Goal: Task Accomplishment & Management: Manage account settings

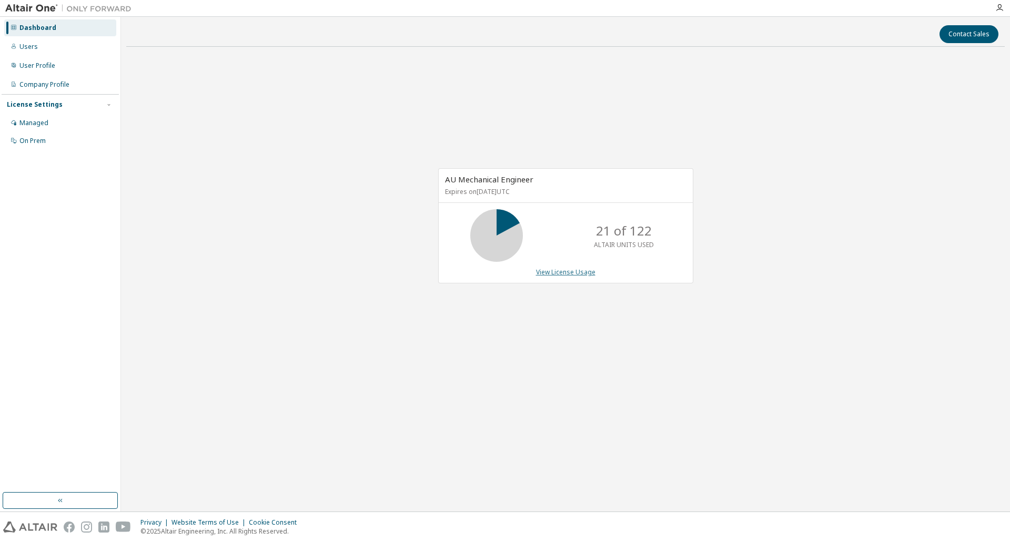
click at [575, 274] on link "View License Usage" at bounding box center [565, 272] width 59 height 9
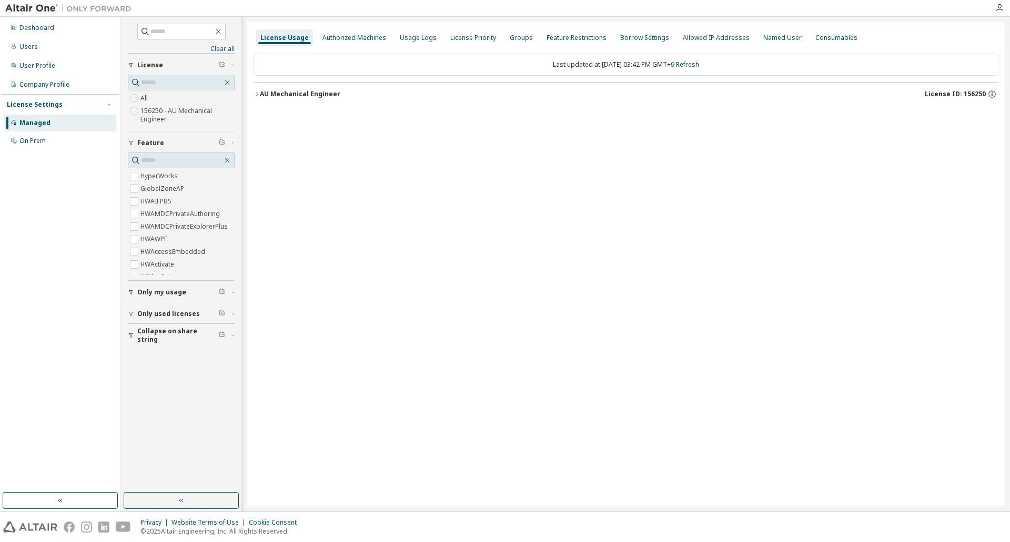
click at [254, 92] on icon "button" at bounding box center [257, 94] width 6 height 6
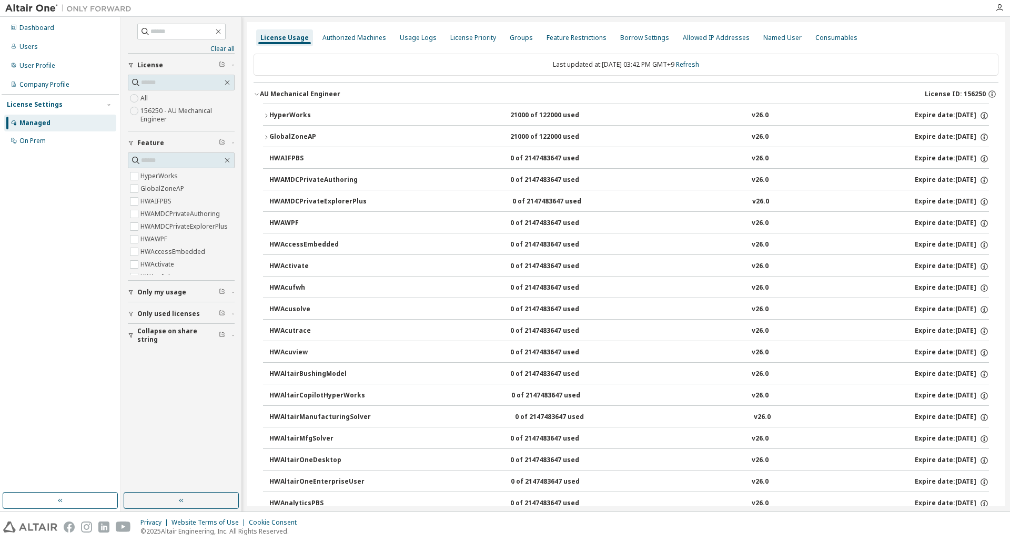
click at [270, 114] on div "HyperWorks" at bounding box center [316, 115] width 95 height 9
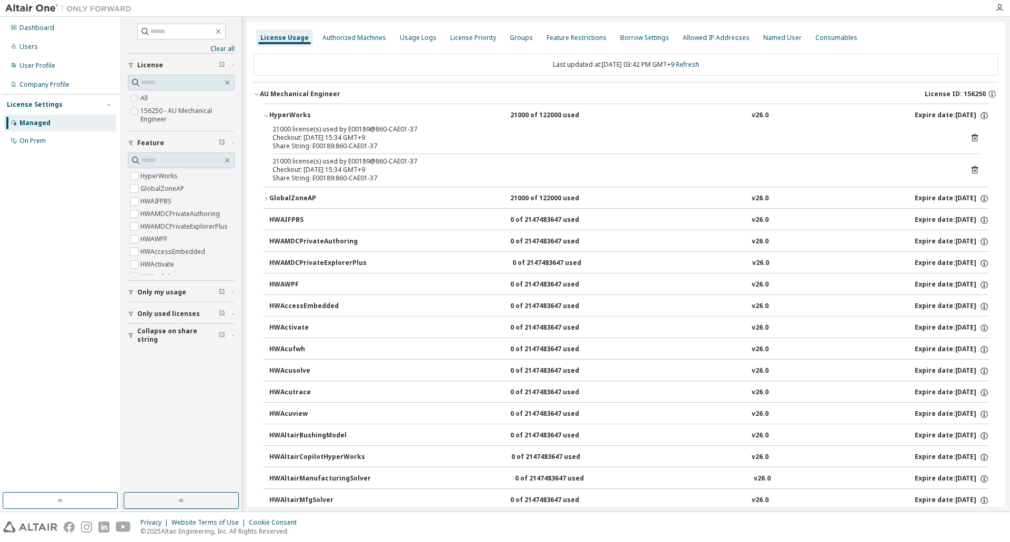
click at [265, 113] on icon "button" at bounding box center [266, 116] width 6 height 6
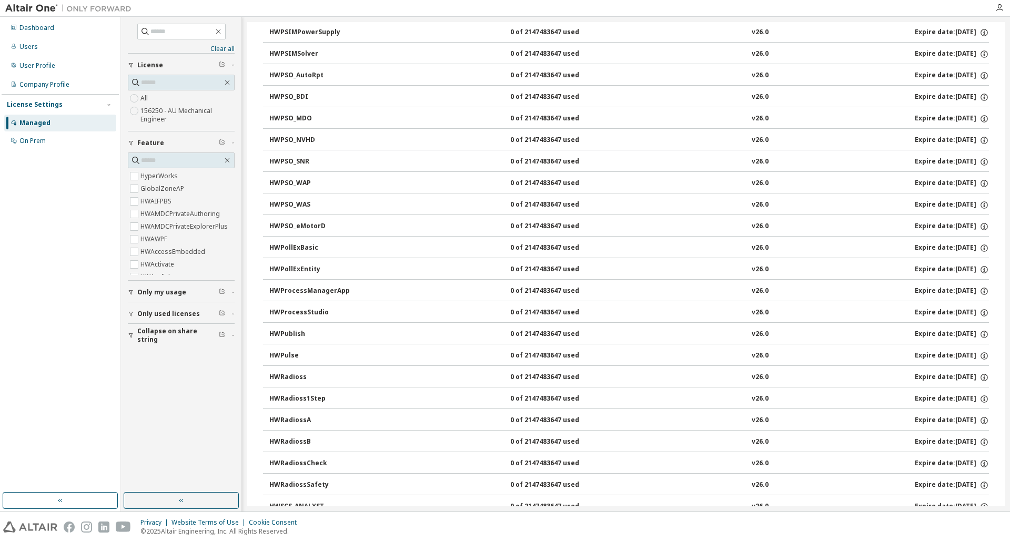
scroll to position [3894, 0]
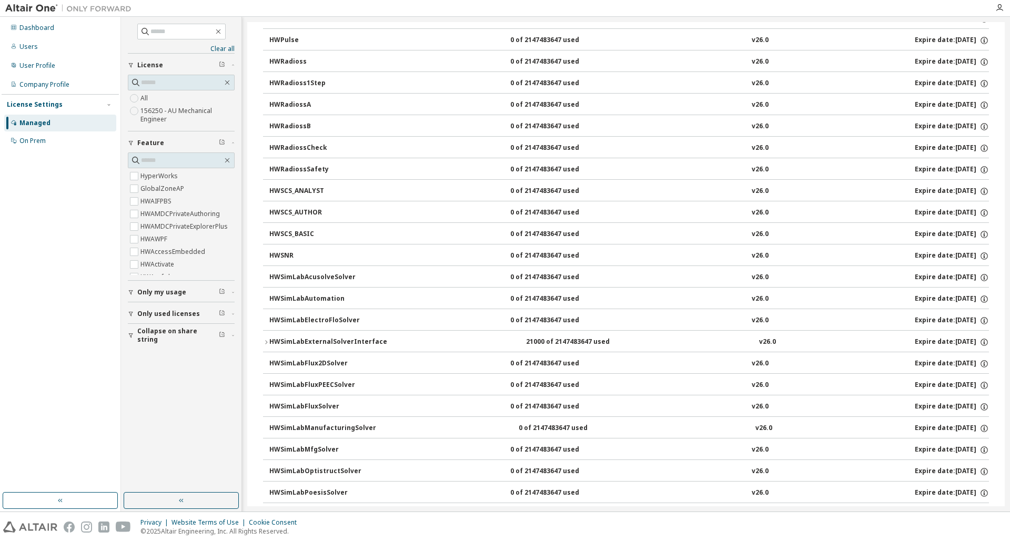
click at [33, 119] on div "Managed" at bounding box center [34, 123] width 31 height 8
click at [230, 49] on link "Clear all" at bounding box center [181, 49] width 107 height 8
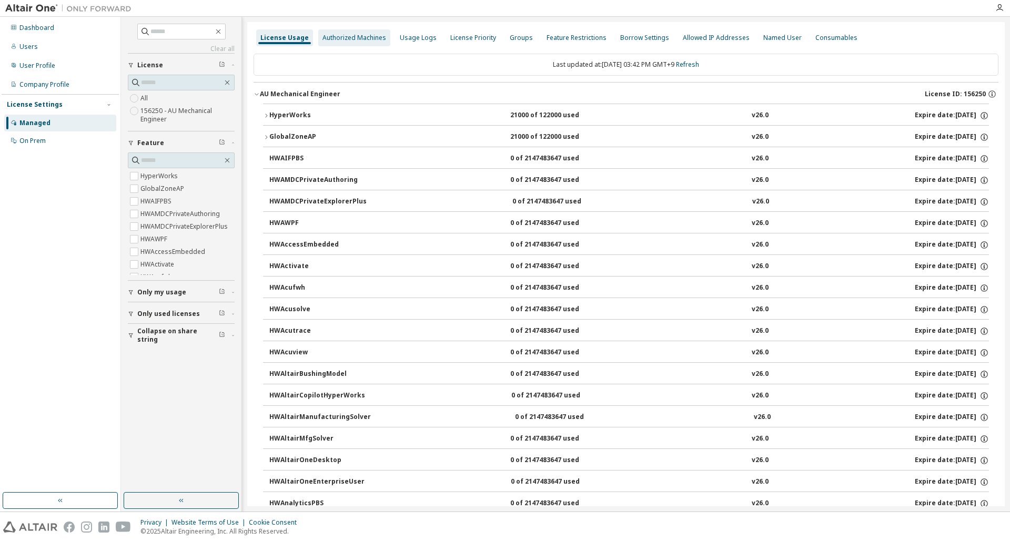
click at [344, 36] on div "Authorized Machines" at bounding box center [355, 38] width 64 height 8
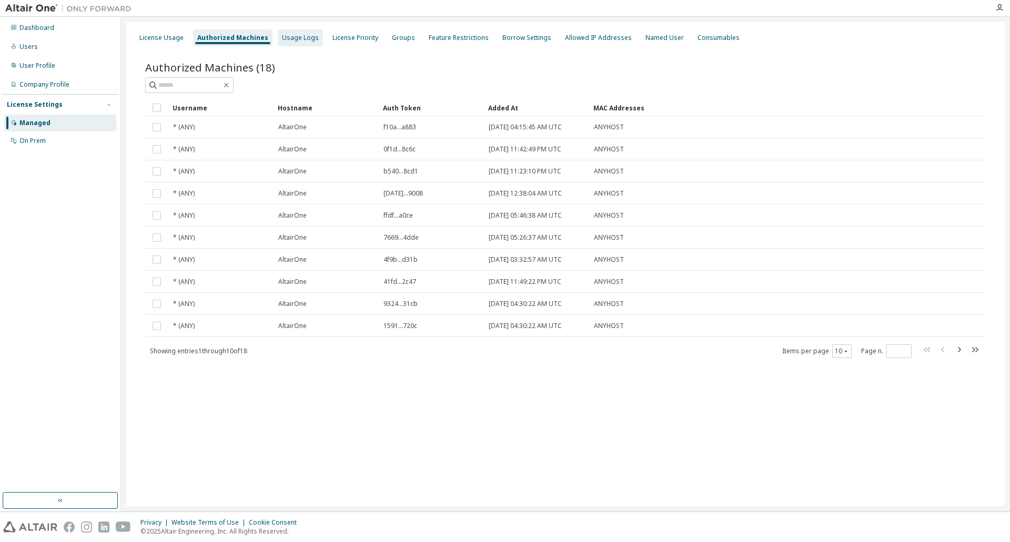
click at [312, 39] on div "Usage Logs" at bounding box center [300, 37] width 45 height 17
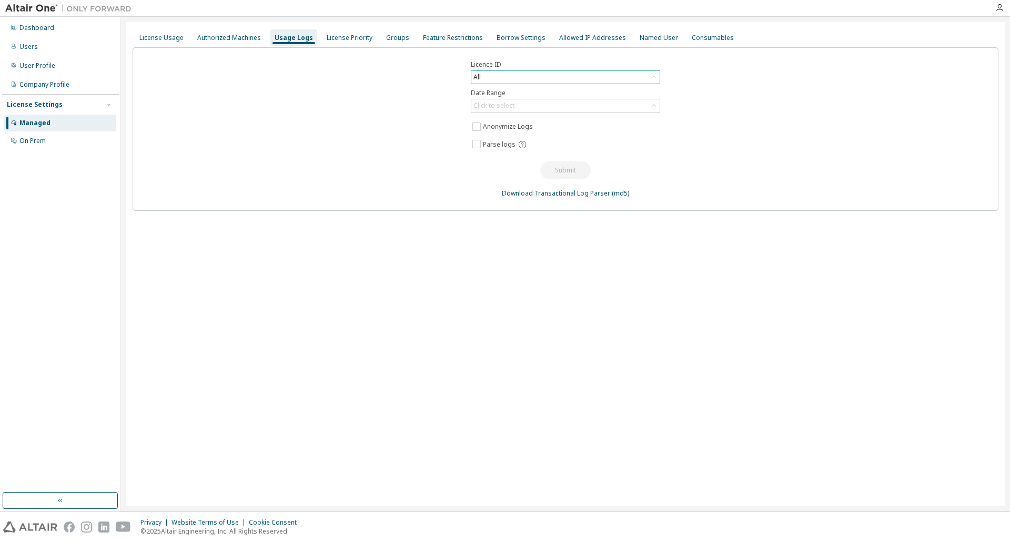
click at [654, 76] on icon at bounding box center [654, 77] width 4 height 3
click at [562, 116] on li "156250 - AU Mechanical Engineer" at bounding box center [565, 121] width 186 height 14
click at [563, 106] on div "Click to select" at bounding box center [565, 105] width 188 height 13
click at [544, 134] on li "Last 30 days" at bounding box center [565, 135] width 186 height 14
click at [564, 170] on button "Submit" at bounding box center [565, 171] width 51 height 18
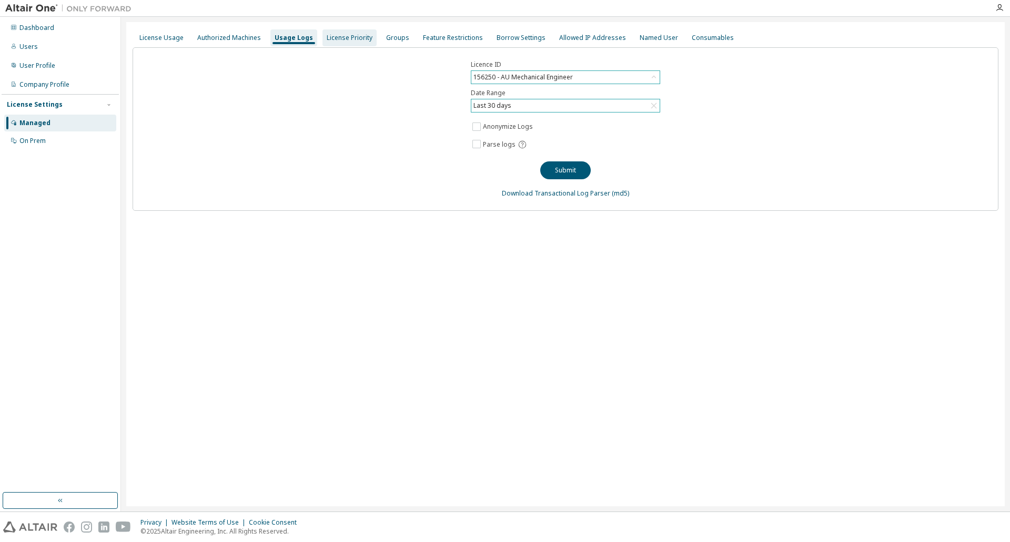
click at [354, 36] on div "License Priority" at bounding box center [350, 38] width 46 height 8
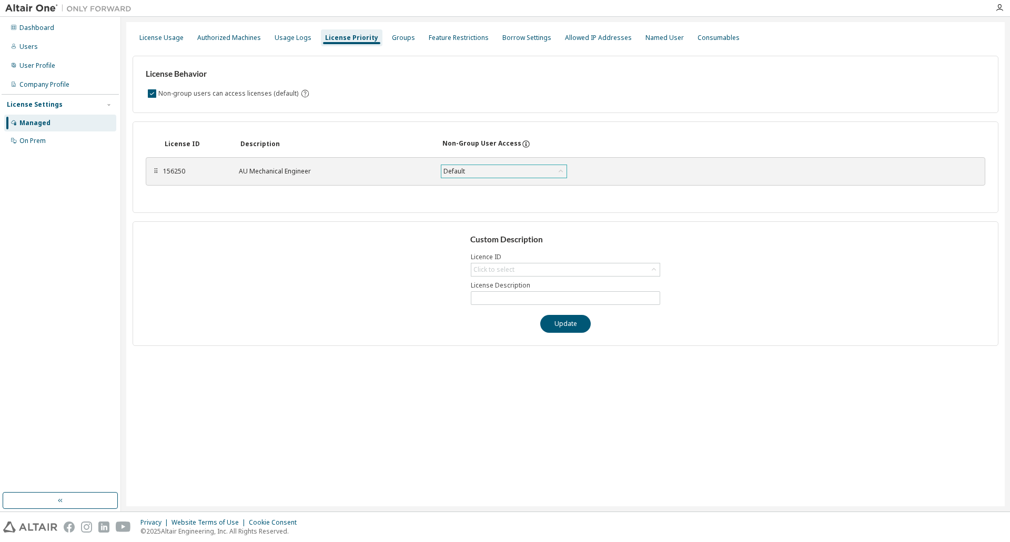
click at [557, 175] on icon at bounding box center [561, 171] width 11 height 11
click at [392, 34] on div "Groups" at bounding box center [403, 38] width 23 height 8
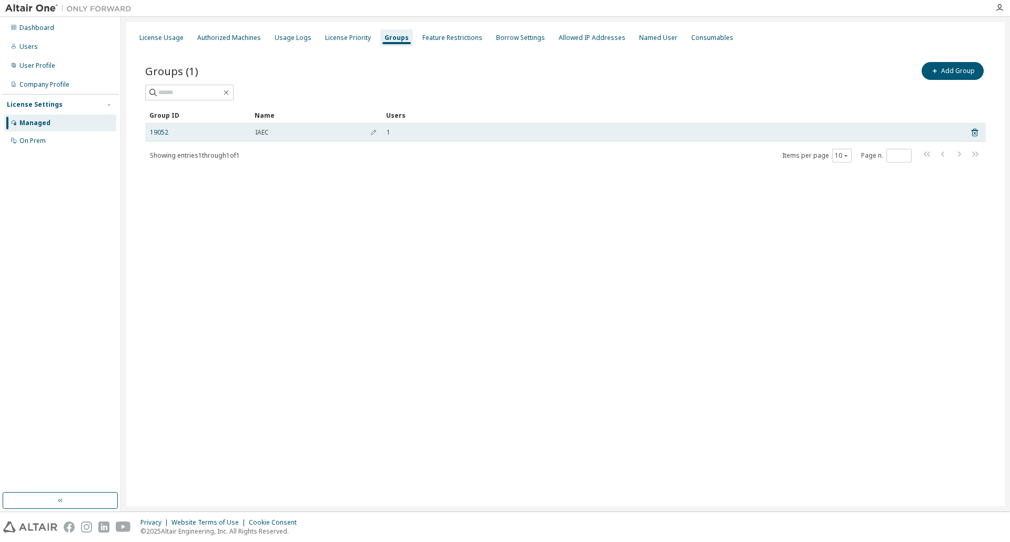
click at [233, 135] on div "19052" at bounding box center [198, 132] width 96 height 8
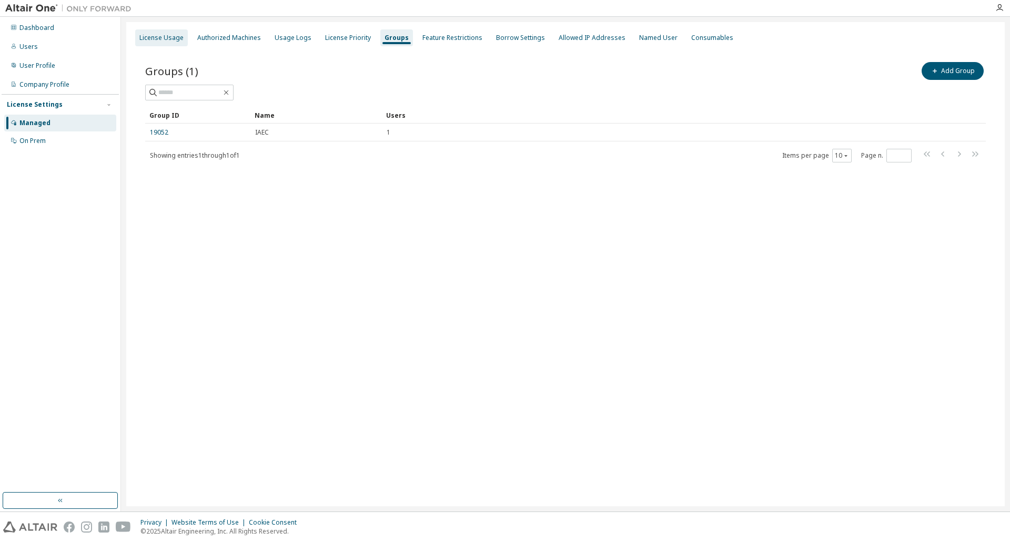
click at [176, 39] on div "License Usage" at bounding box center [161, 38] width 44 height 8
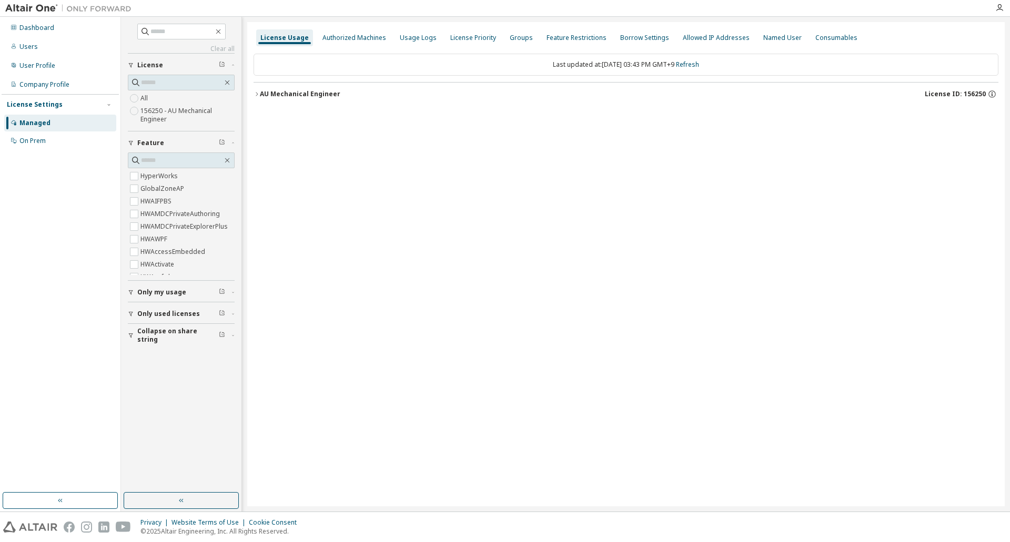
click at [254, 94] on icon "button" at bounding box center [257, 94] width 6 height 6
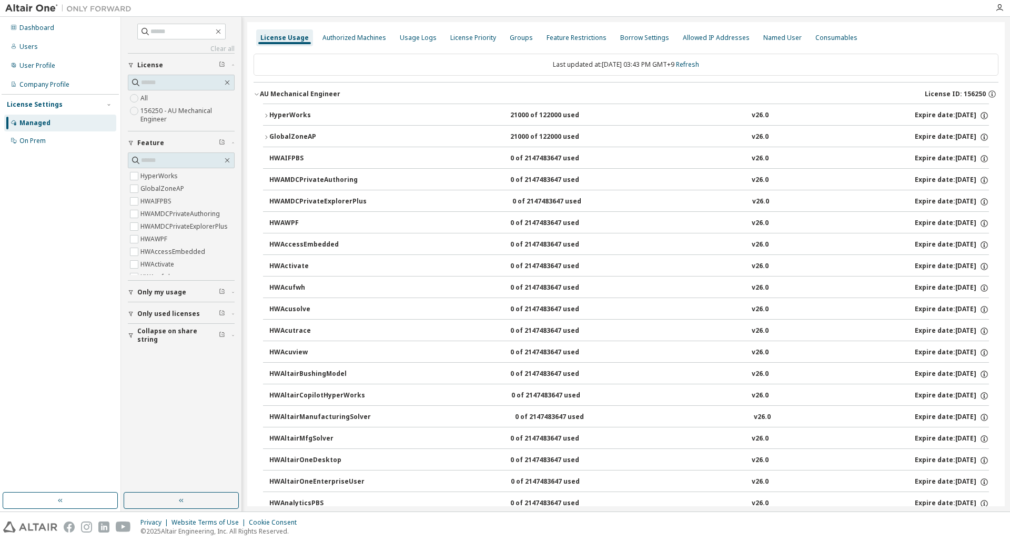
click at [266, 116] on icon "button" at bounding box center [266, 116] width 6 height 6
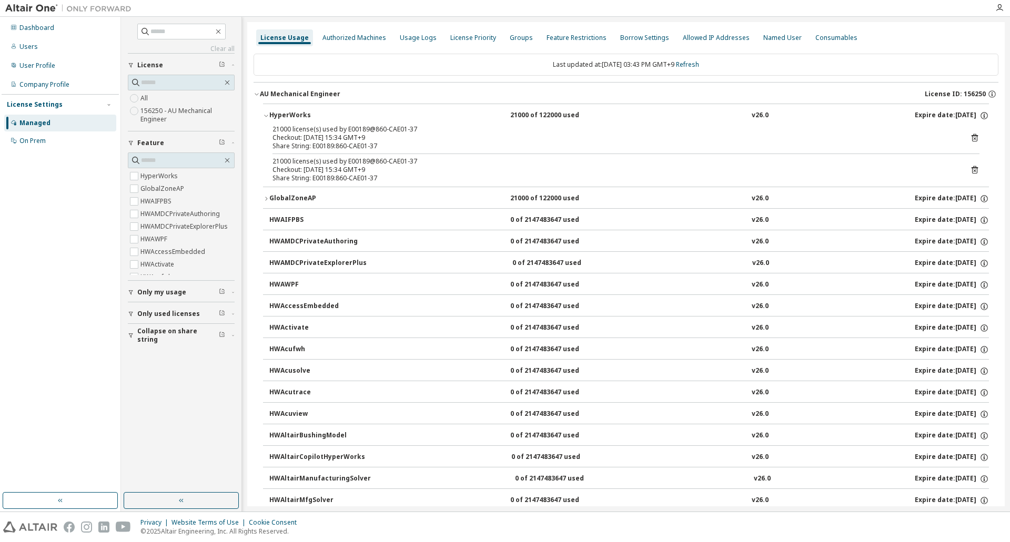
click at [266, 116] on icon "button" at bounding box center [266, 116] width 6 height 6
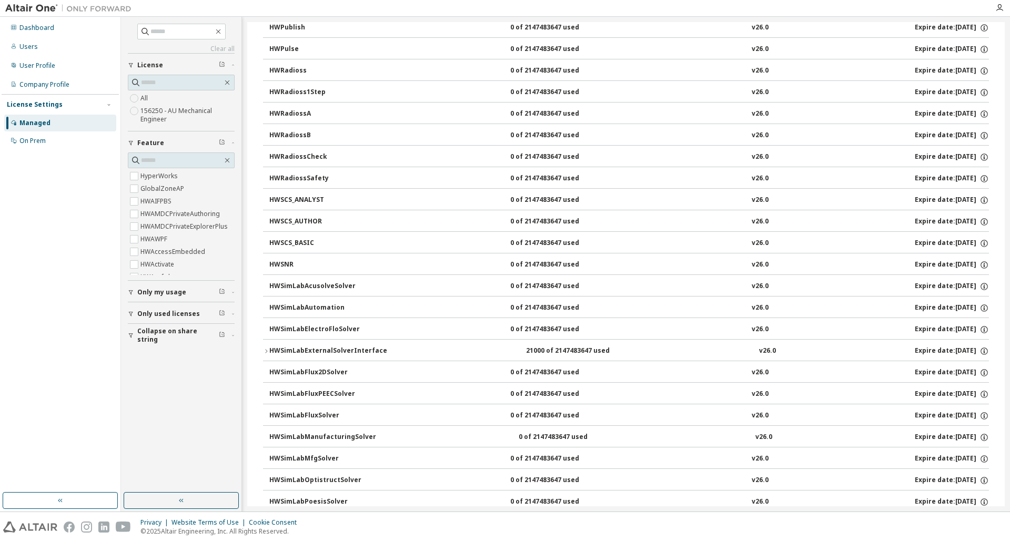
scroll to position [3895, 0]
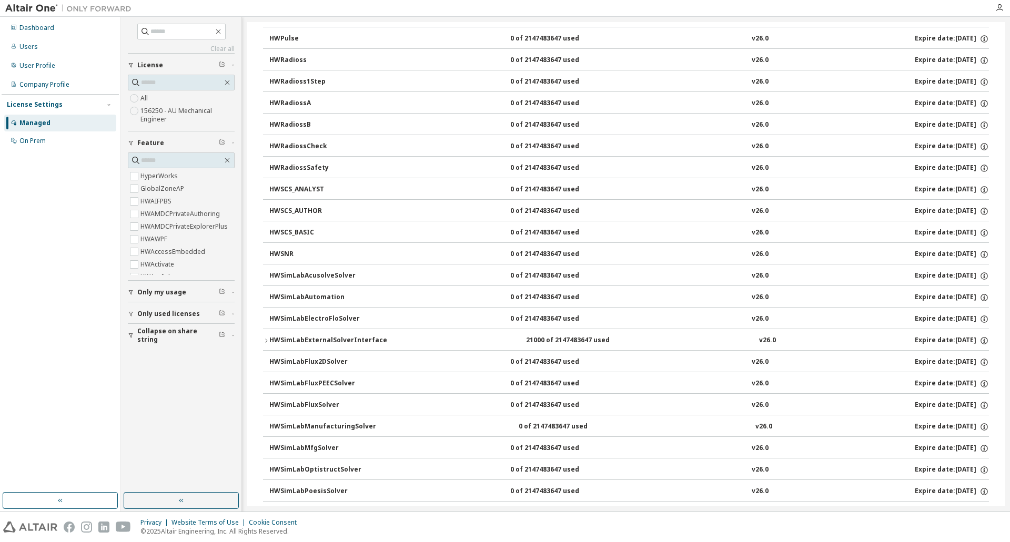
click at [266, 341] on icon "button" at bounding box center [266, 341] width 6 height 6
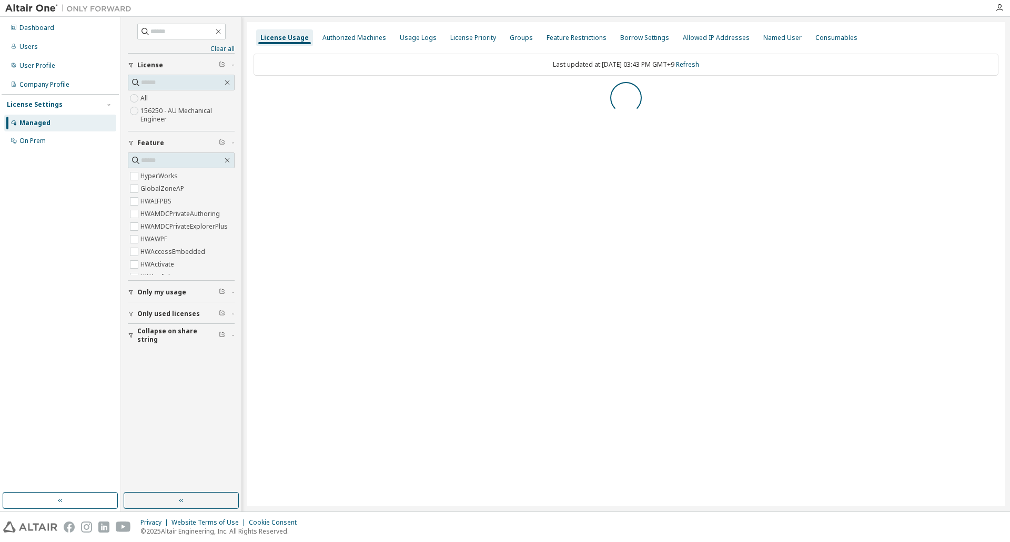
scroll to position [0, 0]
click at [259, 96] on icon "button" at bounding box center [257, 94] width 6 height 6
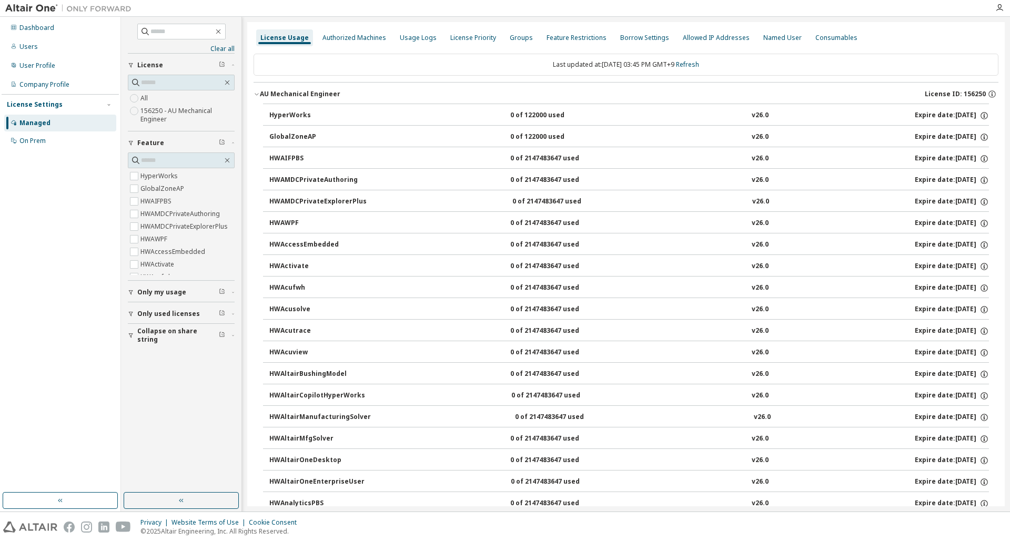
click at [259, 96] on icon "button" at bounding box center [257, 94] width 6 height 6
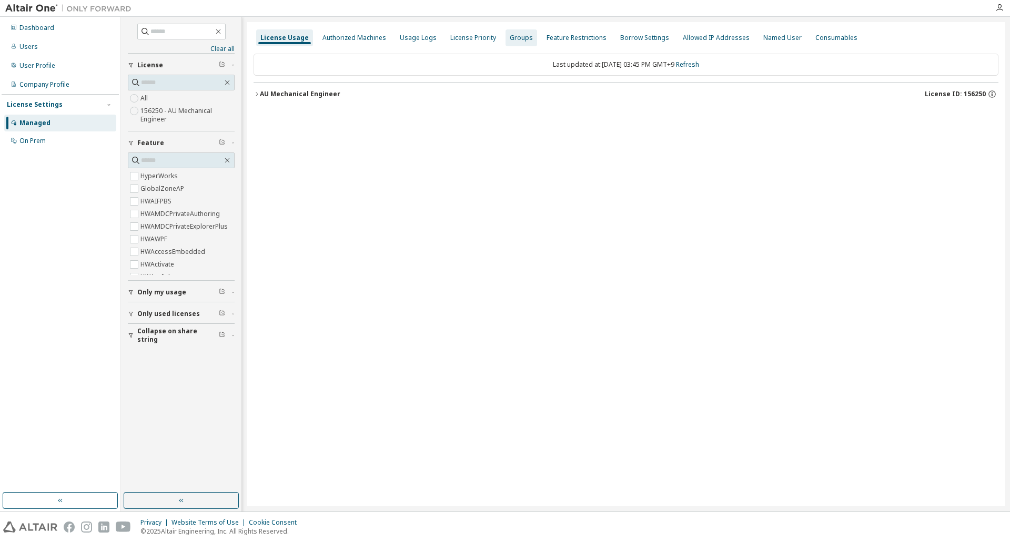
click at [507, 43] on div "Groups" at bounding box center [522, 37] width 32 height 17
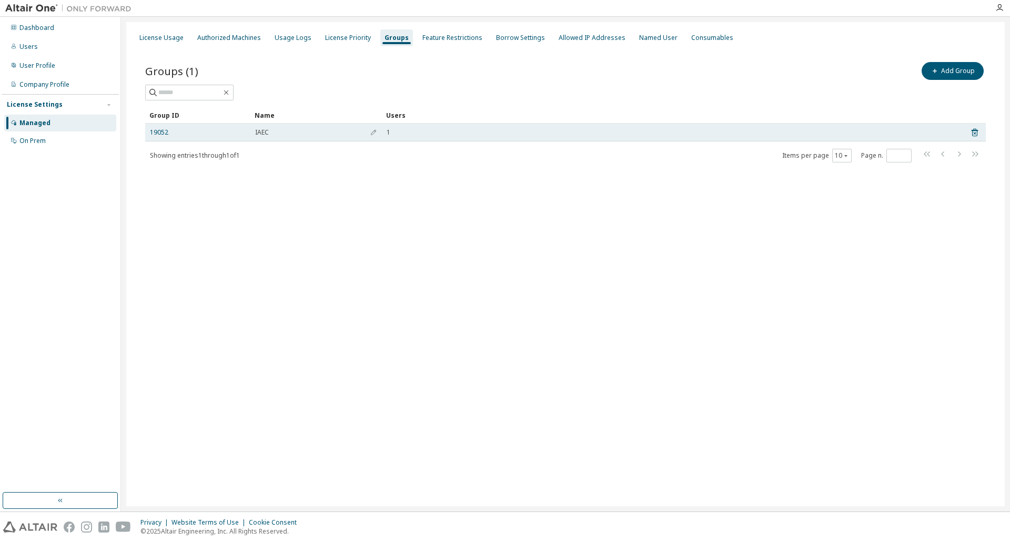
click at [146, 130] on td "19052" at bounding box center [197, 133] width 105 height 18
click at [158, 130] on link "19052" at bounding box center [159, 132] width 18 height 8
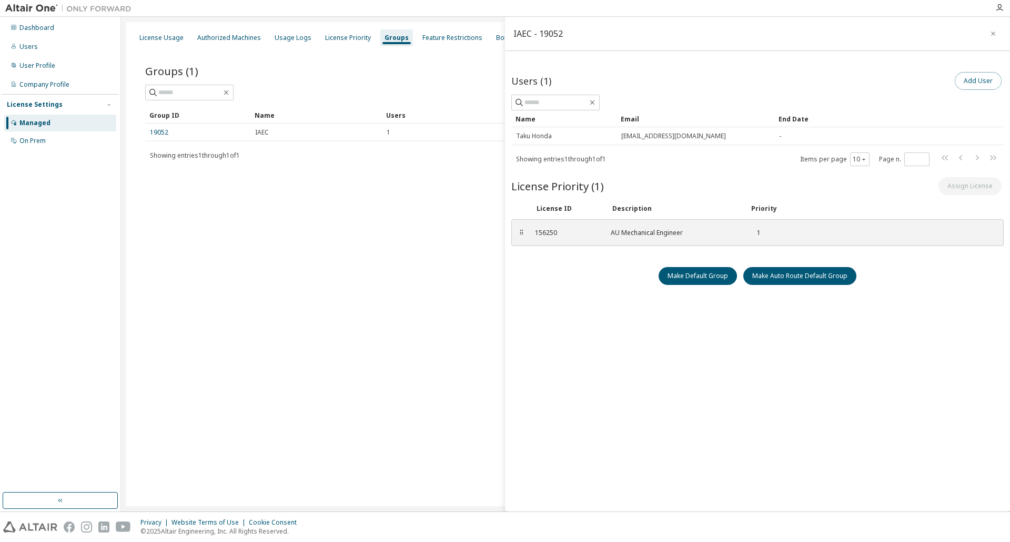
click at [970, 85] on button "Add User" at bounding box center [978, 81] width 47 height 18
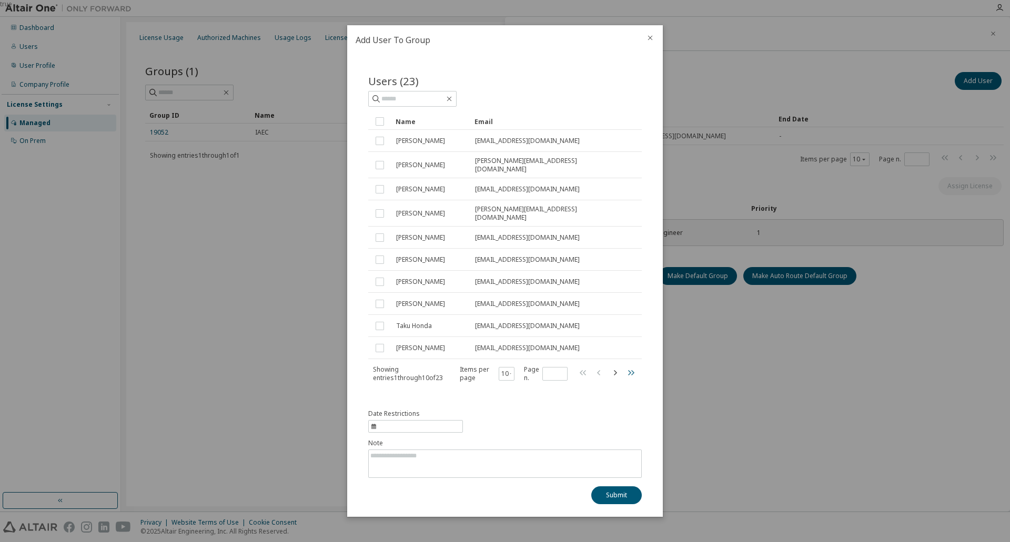
click at [628, 369] on icon "button" at bounding box center [631, 373] width 13 height 13
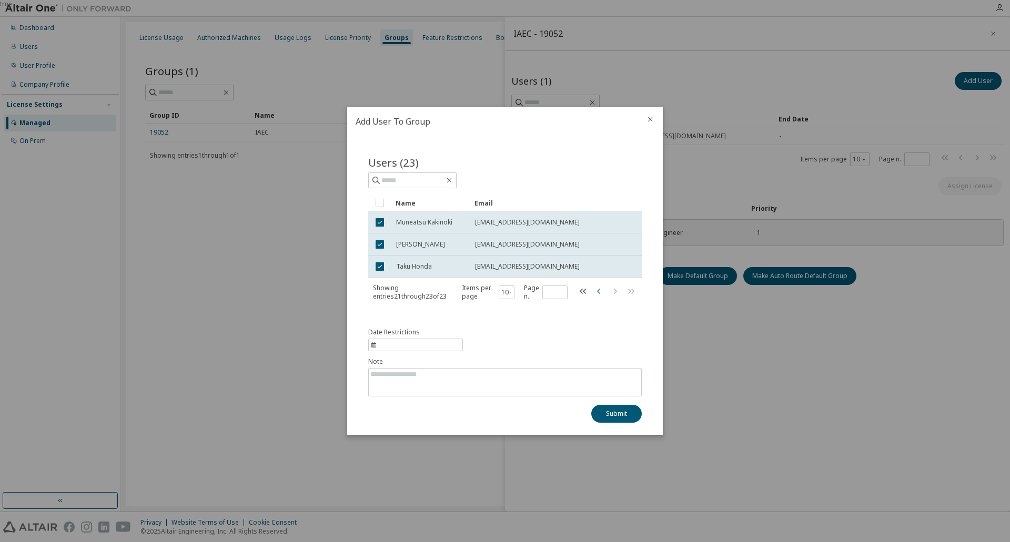
click at [598, 291] on icon "button" at bounding box center [598, 290] width 3 height 5
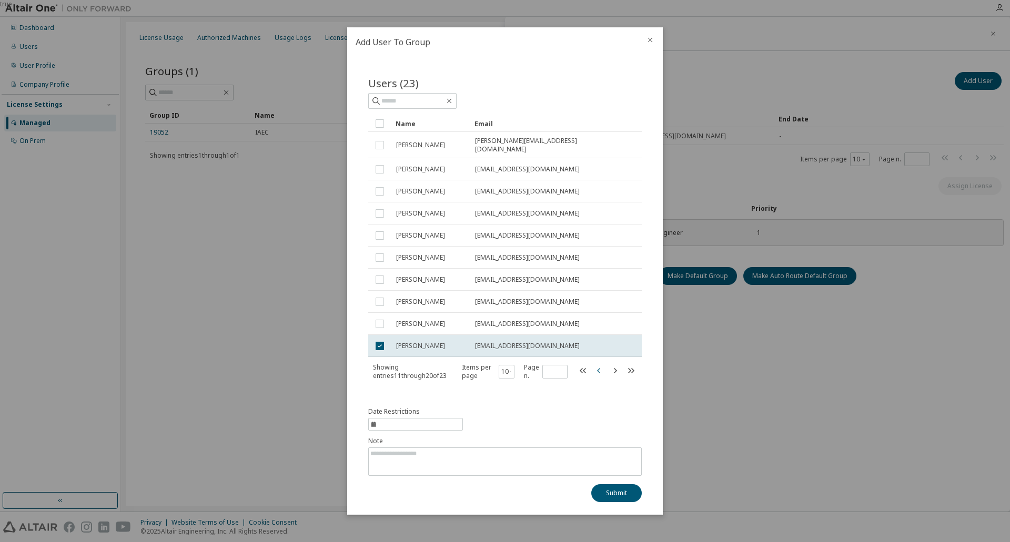
click at [600, 373] on icon "button" at bounding box center [599, 371] width 13 height 13
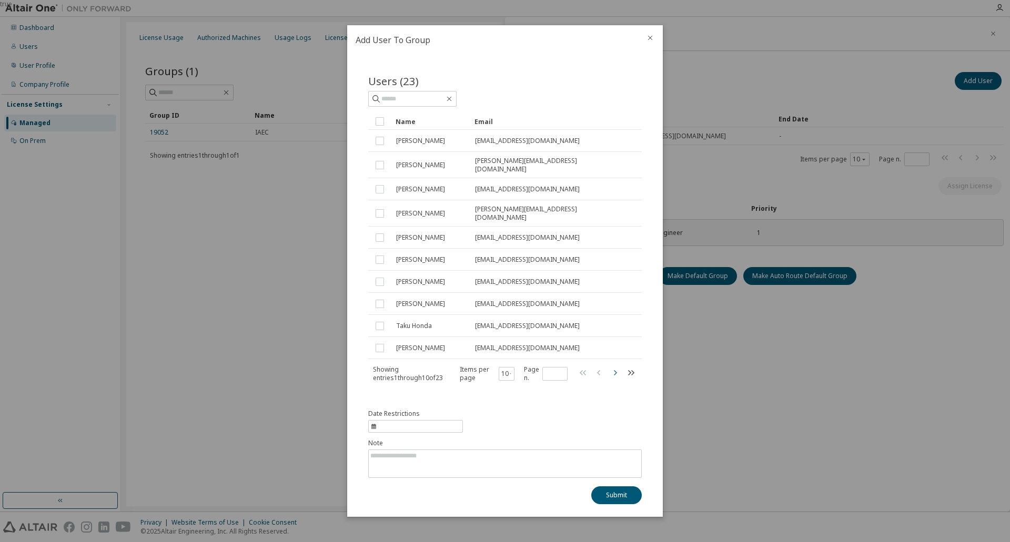
click at [612, 370] on icon "button" at bounding box center [615, 373] width 13 height 13
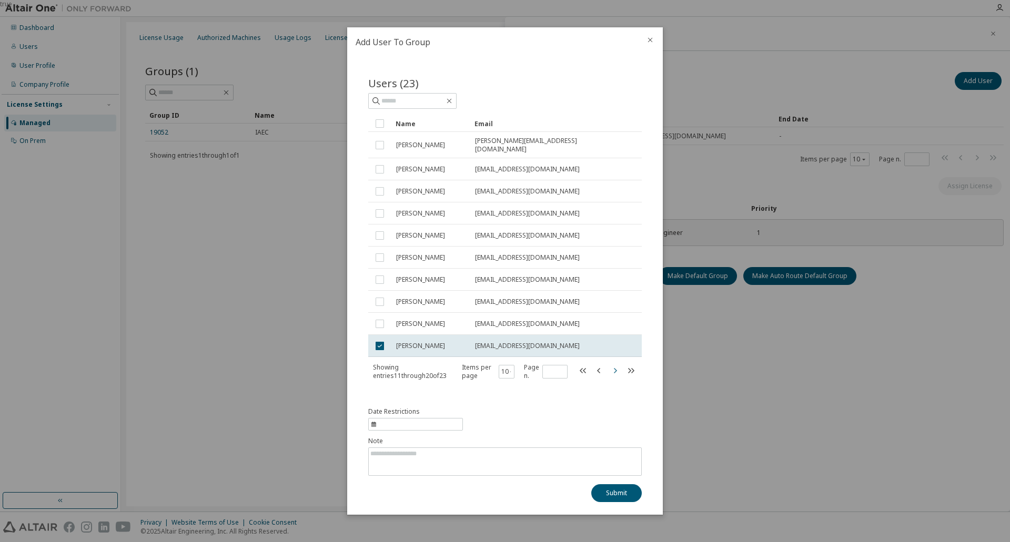
click at [612, 370] on icon "button" at bounding box center [615, 371] width 13 height 13
type input "*"
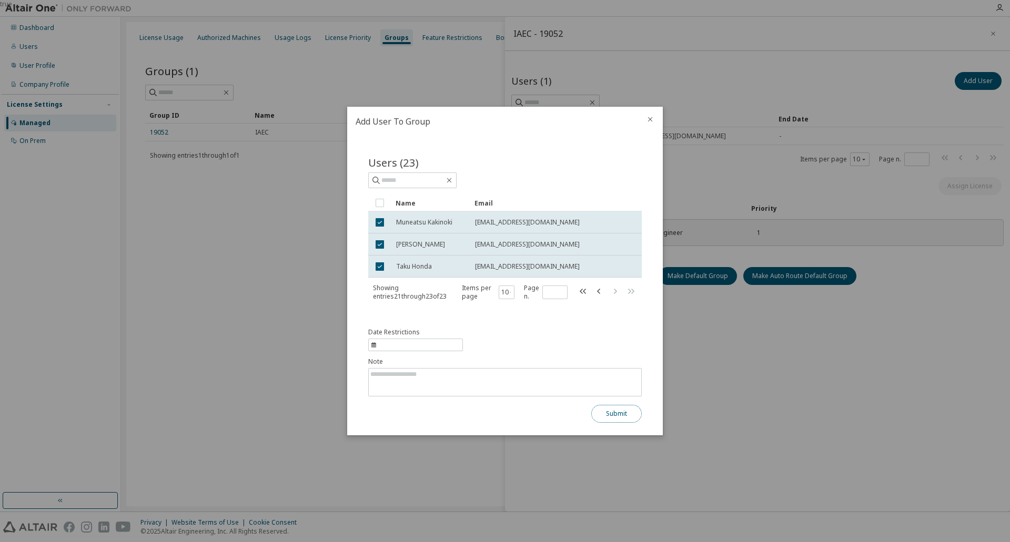
click at [612, 412] on button "Submit" at bounding box center [616, 414] width 51 height 18
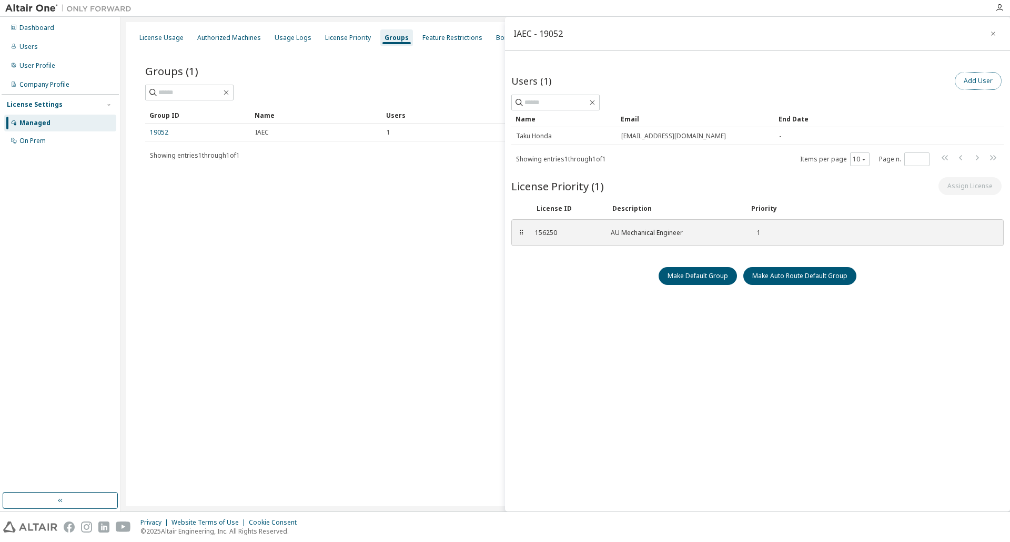
click at [983, 82] on button "Add User" at bounding box center [978, 81] width 47 height 18
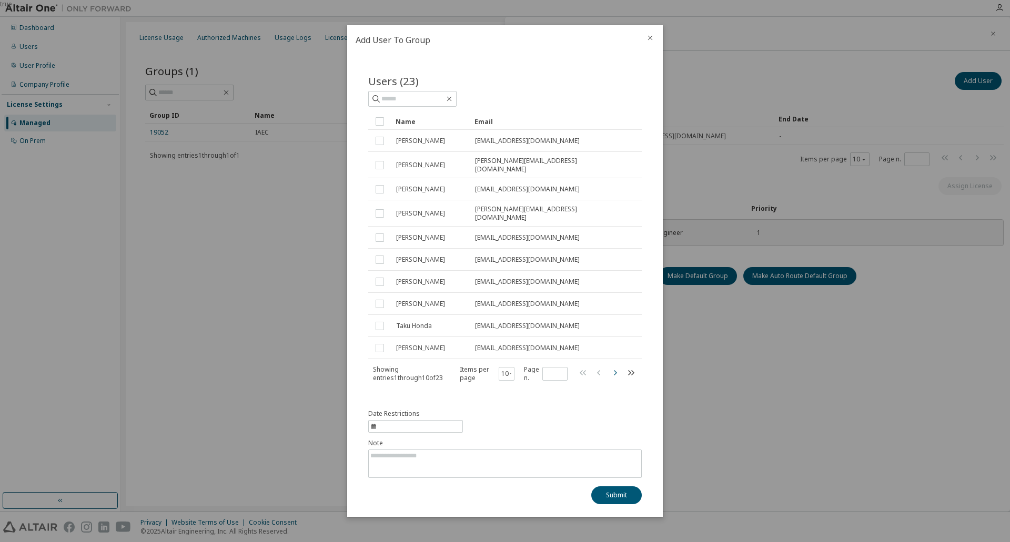
click at [612, 372] on icon "button" at bounding box center [615, 373] width 13 height 13
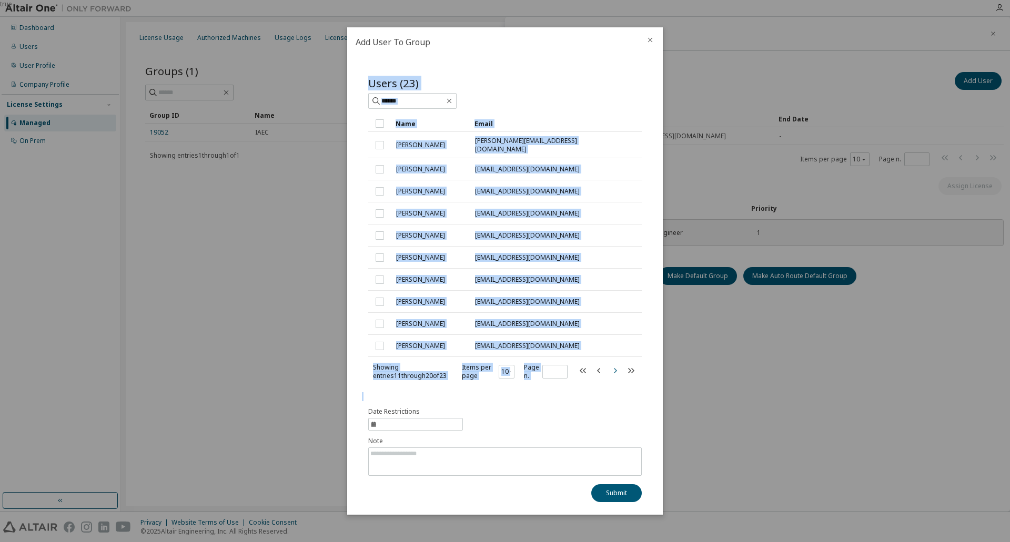
click at [612, 372] on icon "button" at bounding box center [615, 371] width 13 height 13
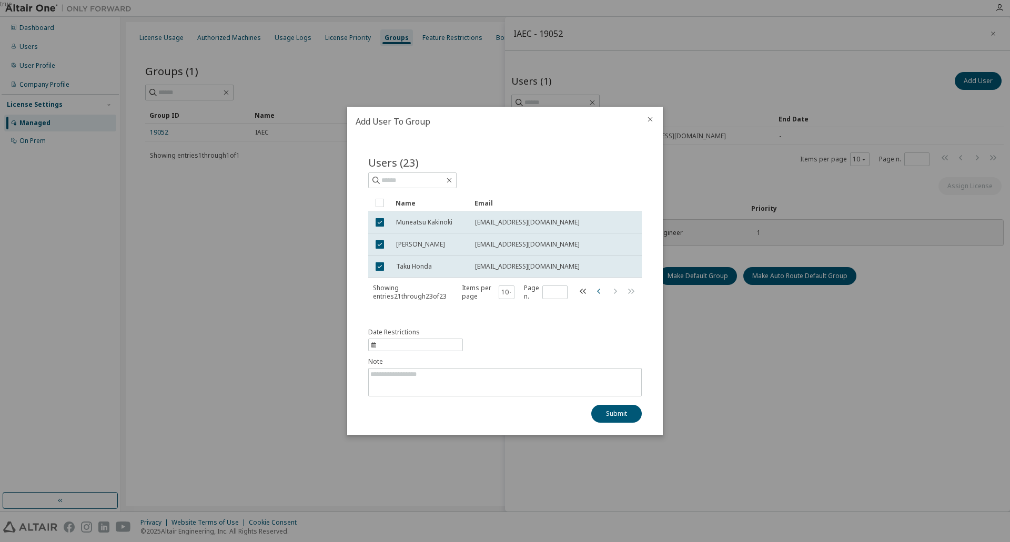
click at [597, 289] on icon "button" at bounding box center [599, 291] width 13 height 13
type input "*"
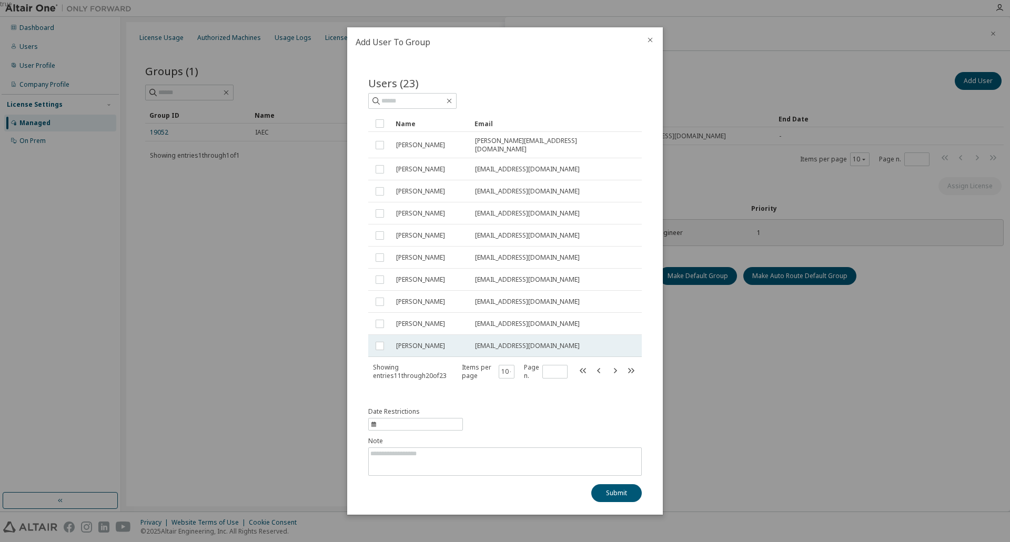
click at [373, 348] on td at bounding box center [379, 346] width 23 height 22
click at [378, 426] on span "information" at bounding box center [415, 424] width 95 height 13
select select "*"
select select "****"
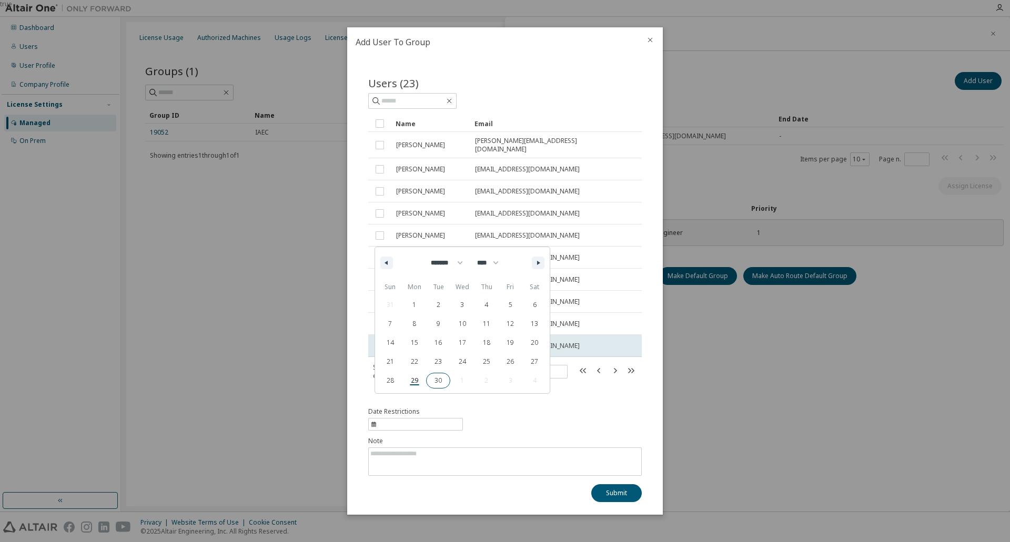
click at [436, 383] on span "30" at bounding box center [438, 381] width 24 height 14
click at [594, 420] on div "Date Restrictions 2025-09-30 ******* ******** ***** ***** *** **** **** ****** …" at bounding box center [505, 455] width 274 height 95
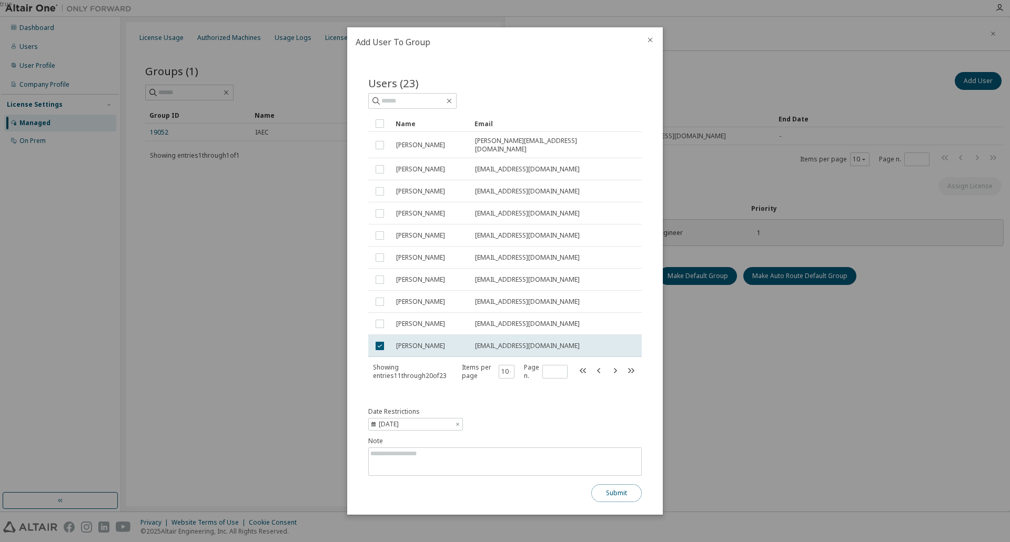
click at [620, 488] on button "Submit" at bounding box center [616, 494] width 51 height 18
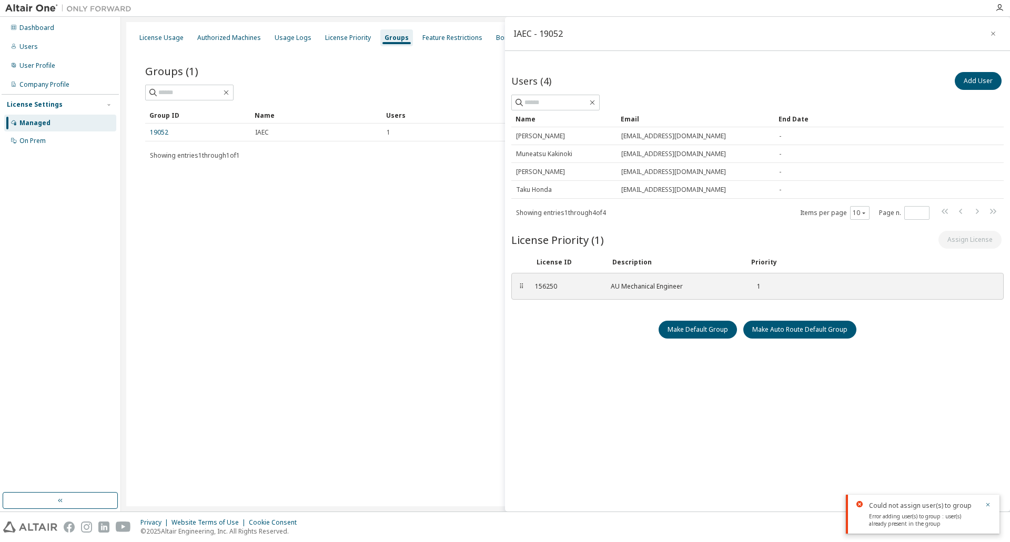
click at [858, 88] on div "Add User" at bounding box center [881, 81] width 246 height 22
click at [989, 504] on icon "button" at bounding box center [989, 506] width 4 height 4
click at [591, 445] on div "Users (4) Add User Clear Load Save Save As Field Operator Value Select filter S…" at bounding box center [757, 287] width 492 height 434
click at [374, 370] on div "License Usage Authorized Machines Usage Logs License Priority Groups Feature Re…" at bounding box center [565, 264] width 879 height 485
click at [555, 286] on div "156250" at bounding box center [566, 287] width 63 height 8
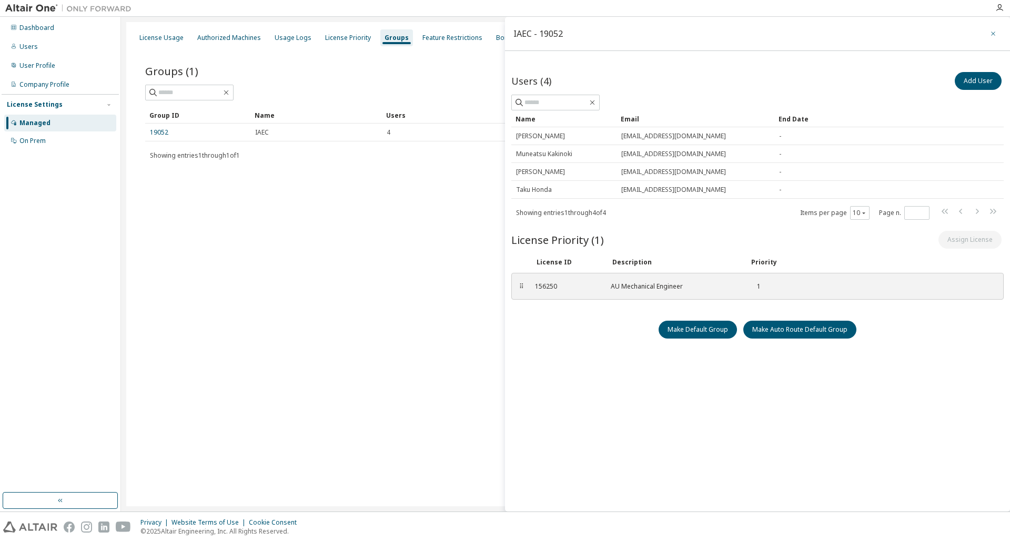
click at [988, 30] on button "button" at bounding box center [993, 33] width 17 height 17
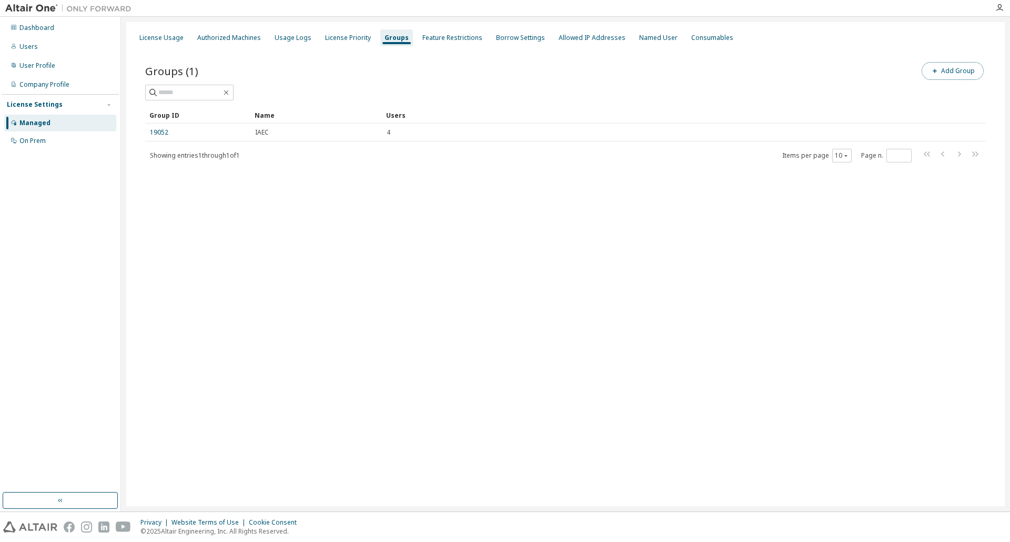
click at [955, 75] on button "Add Group" at bounding box center [953, 71] width 62 height 18
click at [992, 30] on icon "button" at bounding box center [993, 33] width 7 height 8
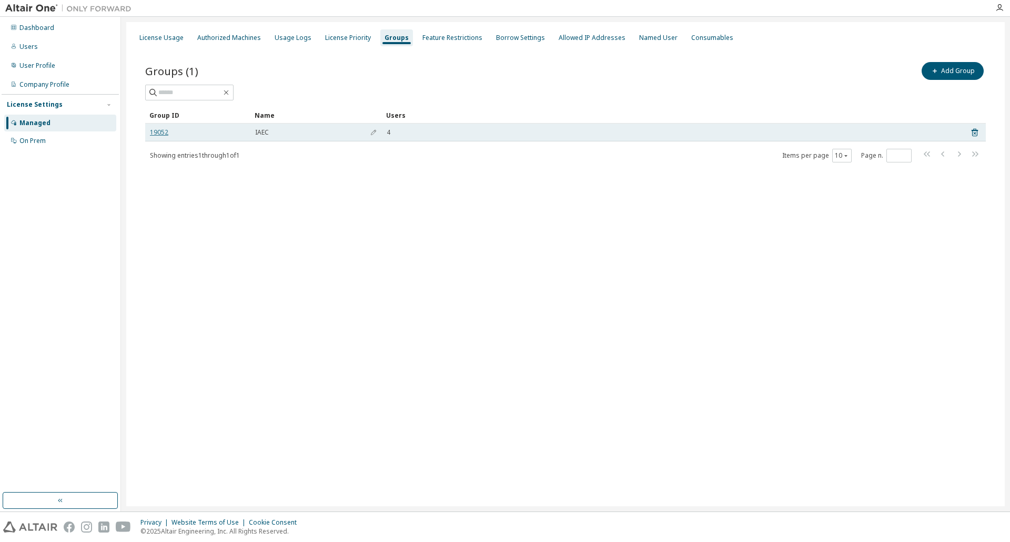
click at [163, 130] on link "19052" at bounding box center [159, 132] width 18 height 8
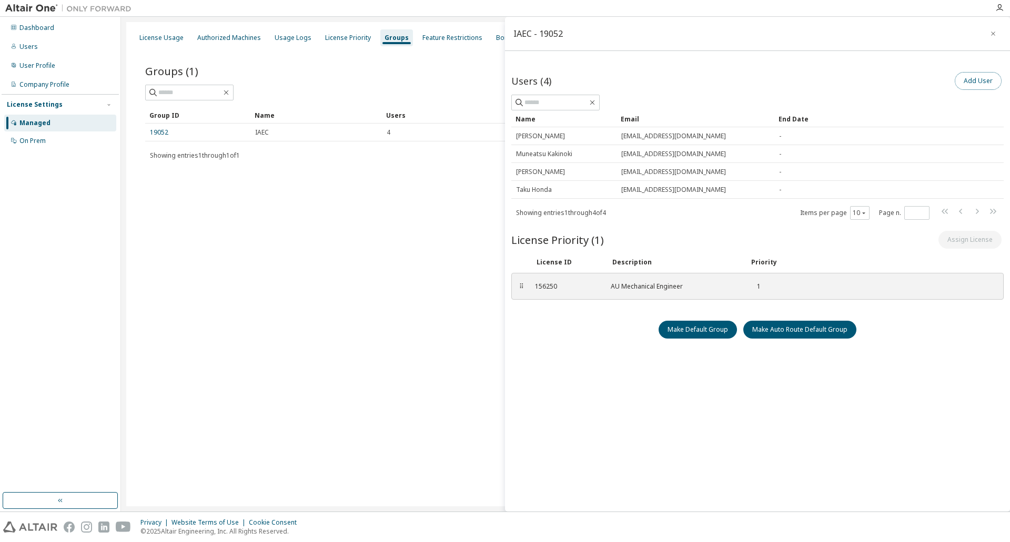
click at [969, 80] on button "Add User" at bounding box center [978, 81] width 47 height 18
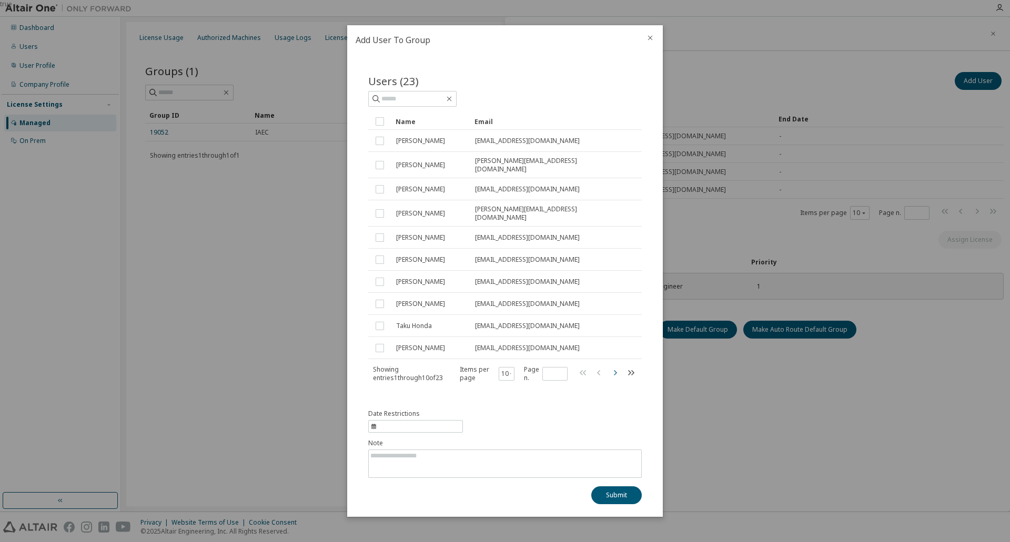
click at [609, 368] on icon "button" at bounding box center [615, 373] width 13 height 13
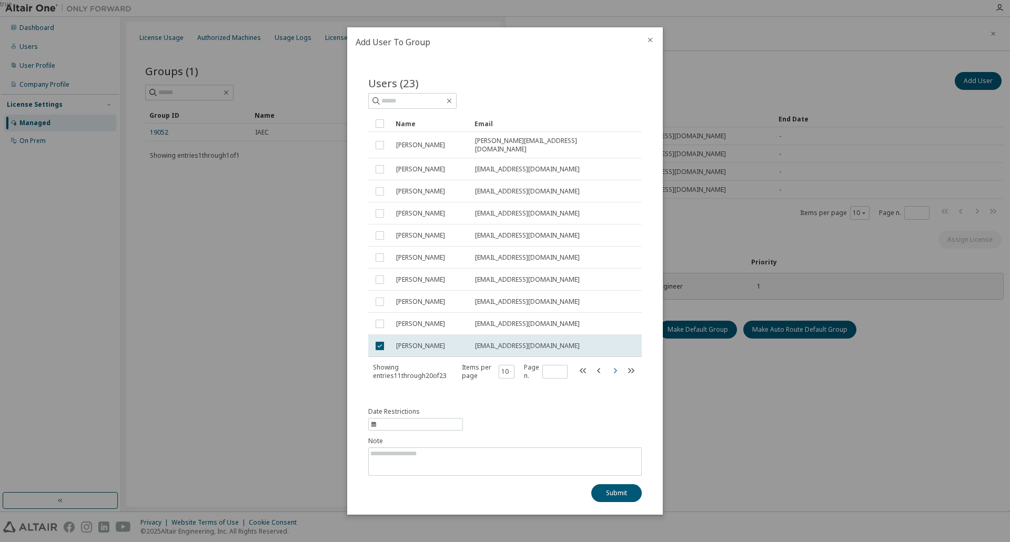
click at [614, 367] on icon "button" at bounding box center [615, 371] width 13 height 13
type input "*"
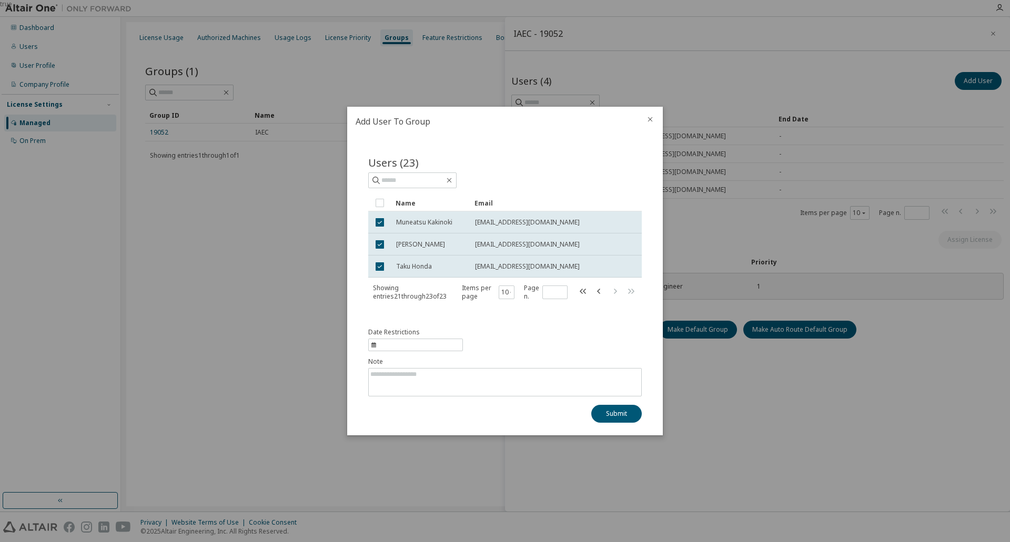
click at [648, 117] on icon "close" at bounding box center [650, 119] width 8 height 8
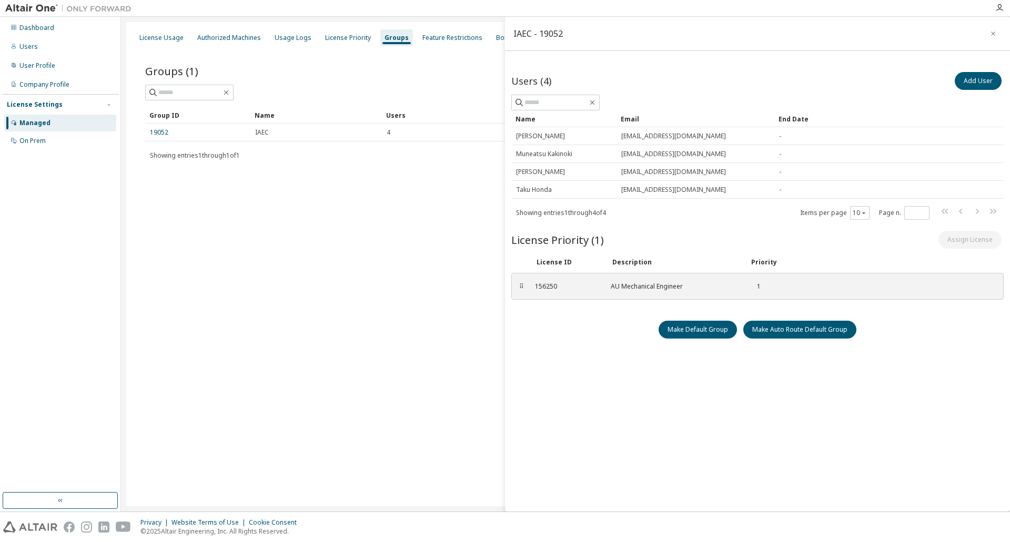
click at [343, 289] on div "License Usage Authorized Machines Usage Logs License Priority Groups Feature Re…" at bounding box center [565, 264] width 879 height 485
